Goal: Information Seeking & Learning: Understand process/instructions

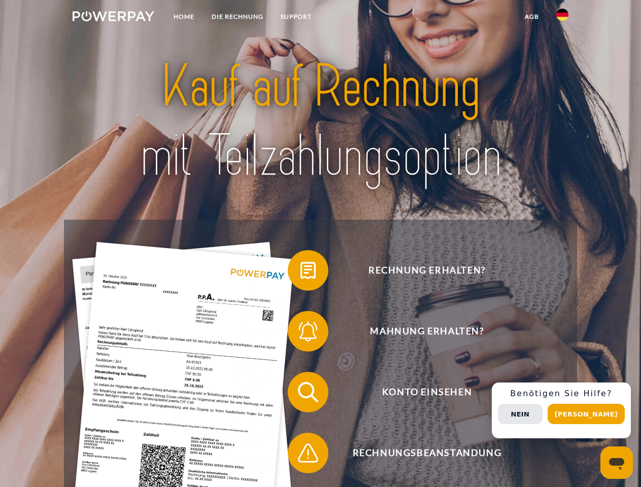
click at [113, 18] on img at bounding box center [114, 16] width 82 height 10
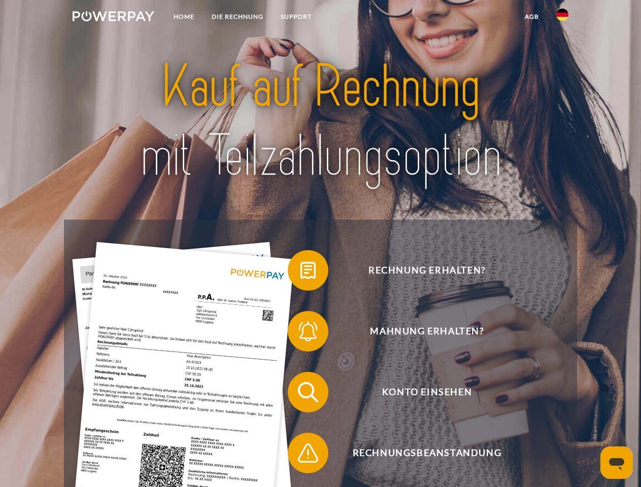
click at [562, 18] on img at bounding box center [562, 15] width 12 height 12
click at [531, 17] on link "agb" at bounding box center [531, 17] width 31 height 18
click at [300, 272] on span at bounding box center [292, 270] width 51 height 51
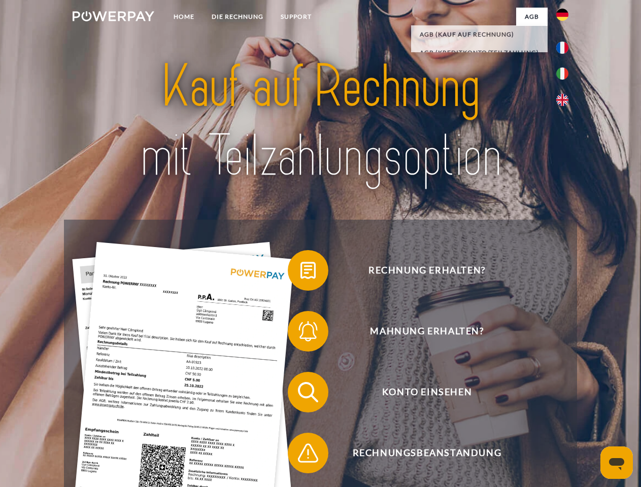
click at [300, 333] on span at bounding box center [292, 331] width 51 height 51
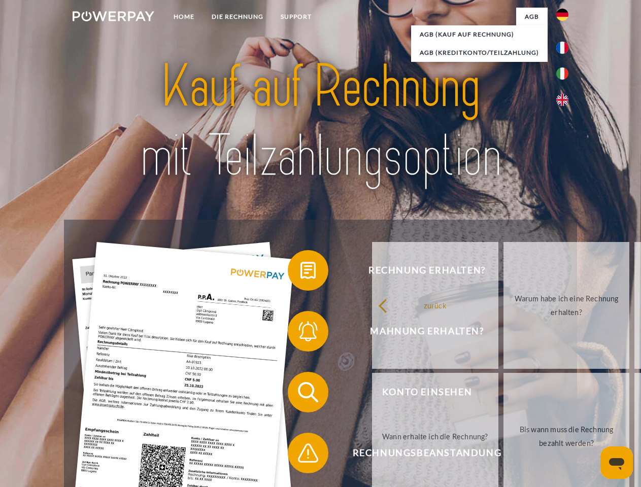
click at [503, 394] on link "Bis wann muss die Rechnung bezahlt werden?" at bounding box center [566, 436] width 126 height 127
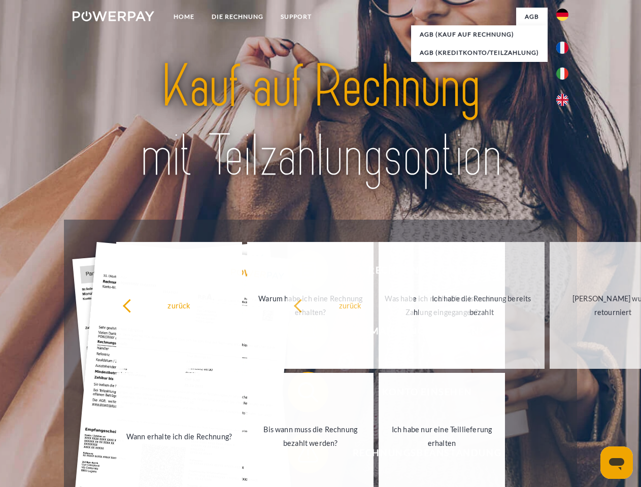
click at [300, 455] on span at bounding box center [292, 453] width 51 height 51
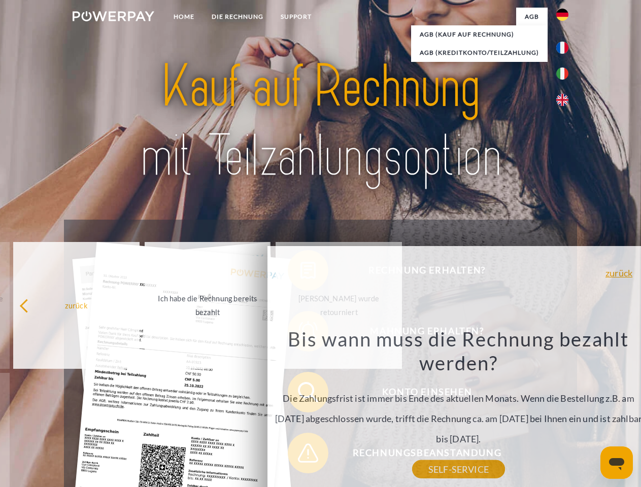
click at [565, 411] on div "Rechnung erhalten? Mahnung erhalten? Konto einsehen" at bounding box center [320, 423] width 513 height 406
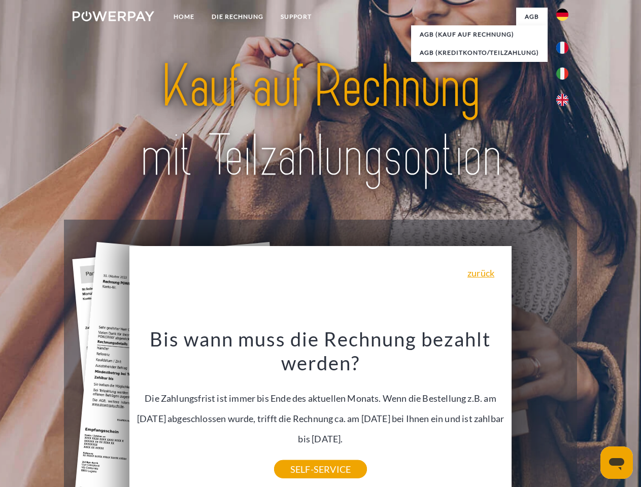
click at [540, 413] on span "Konto einsehen" at bounding box center [426, 392] width 249 height 41
click at [590, 414] on header "Home DIE RECHNUNG SUPPORT" at bounding box center [320, 350] width 641 height 701
